Goal: Task Accomplishment & Management: Manage account settings

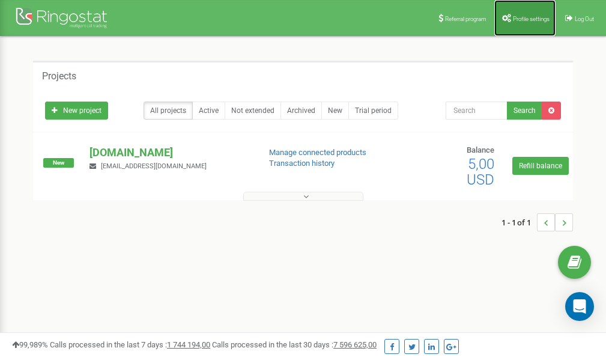
click at [522, 16] on span "Profile settings" at bounding box center [531, 19] width 37 height 7
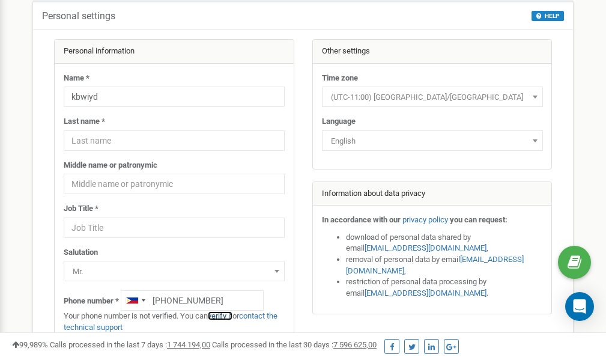
click at [225, 316] on link "verify it" at bounding box center [220, 315] width 25 height 9
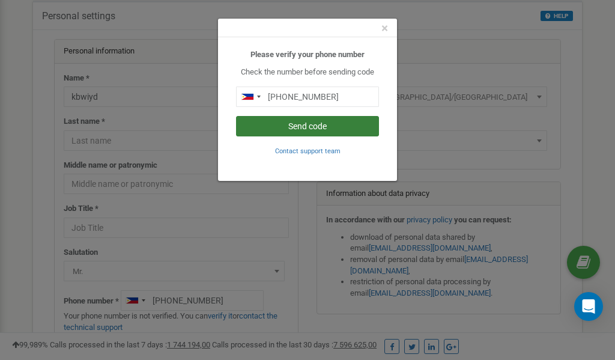
click at [298, 125] on button "Send code" at bounding box center [307, 126] width 143 height 20
